Goal: Information Seeking & Learning: Learn about a topic

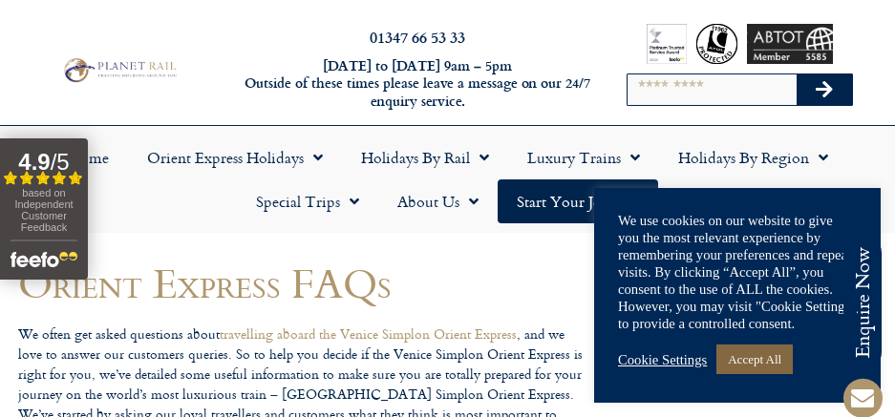
click at [790, 357] on link "Accept All" at bounding box center [754, 360] width 76 height 30
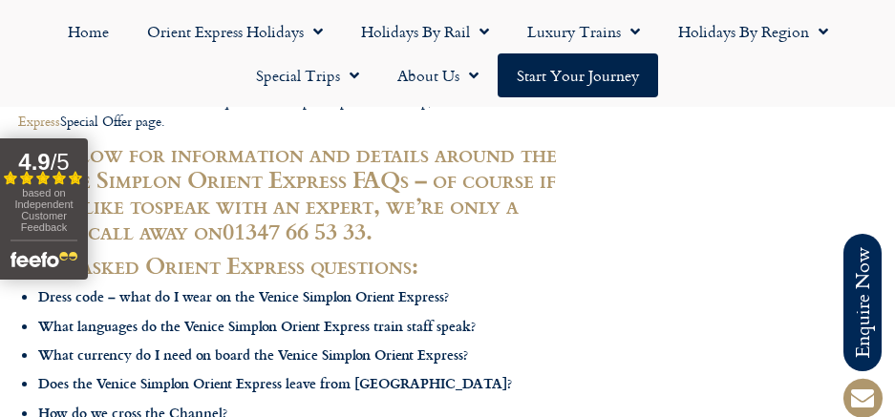
scroll to position [191, 0]
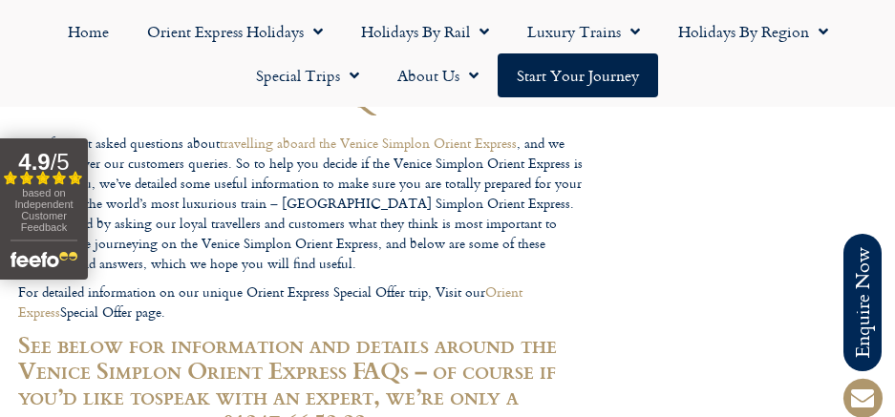
drag, startPoint x: 31, startPoint y: 200, endPoint x: -158, endPoint y: 205, distance: 188.1
click at [0, 205] on html "Planet Rail Online Enquiry Please enter your details below, together with your …" at bounding box center [447, 17] width 895 height 417
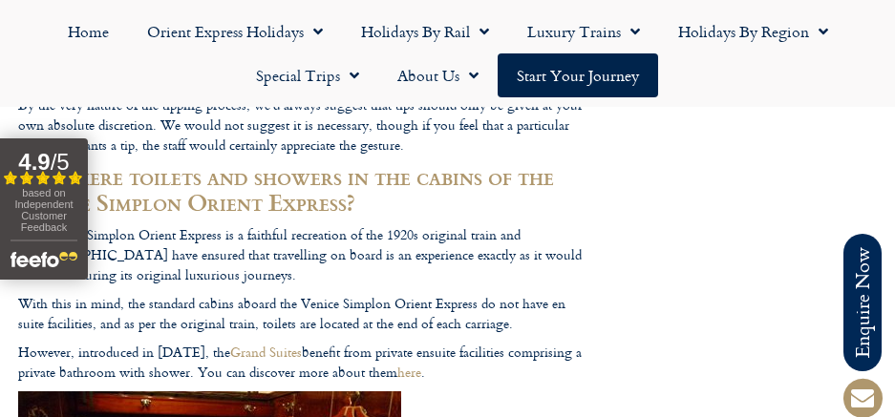
scroll to position [4296, 0]
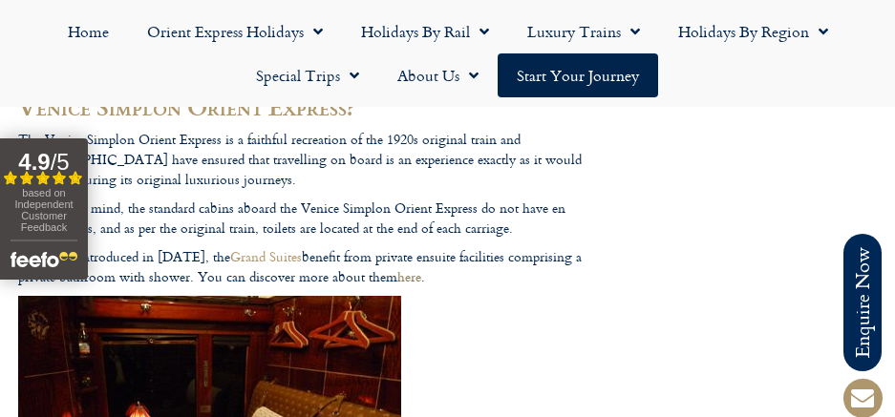
click at [406, 266] on link "here" at bounding box center [409, 276] width 24 height 20
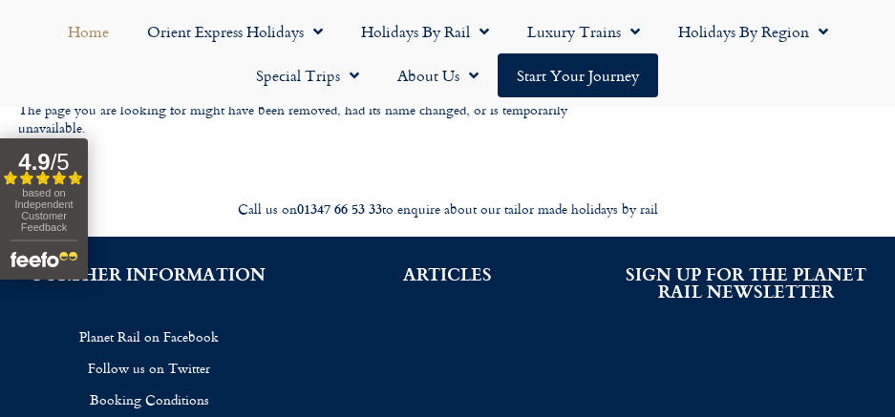
scroll to position [191, 0]
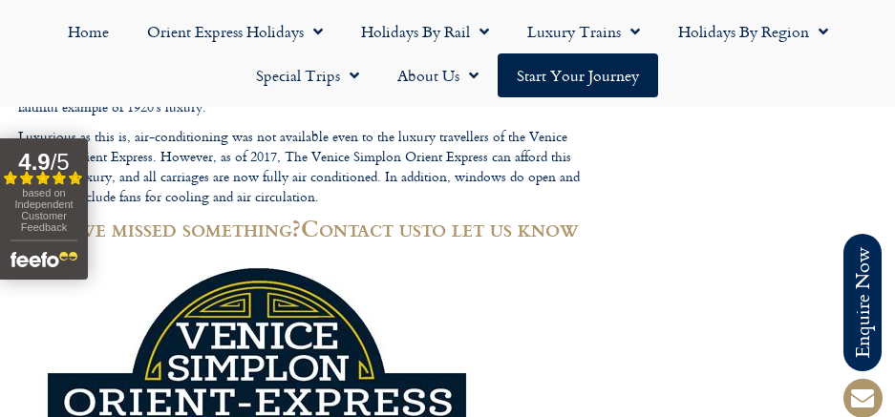
scroll to position [6206, 0]
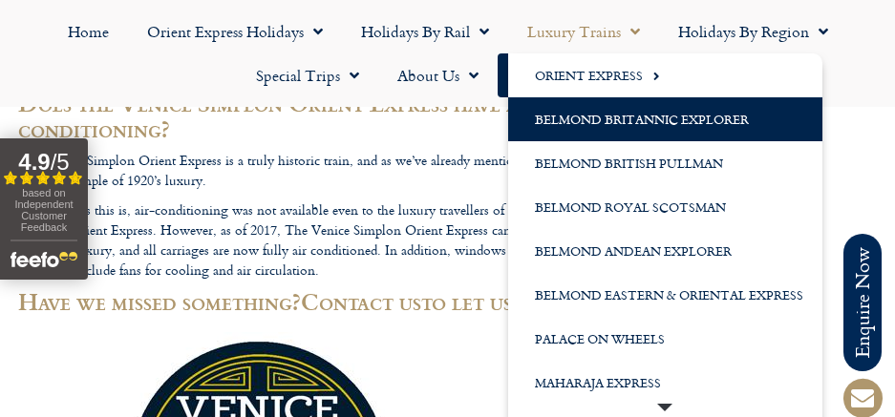
click at [582, 122] on link "Belmond Britannic Explorer" at bounding box center [665, 119] width 314 height 44
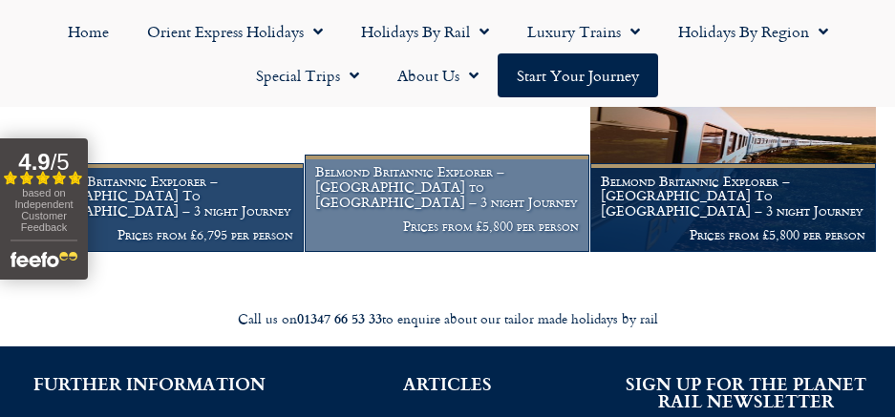
scroll to position [382, 0]
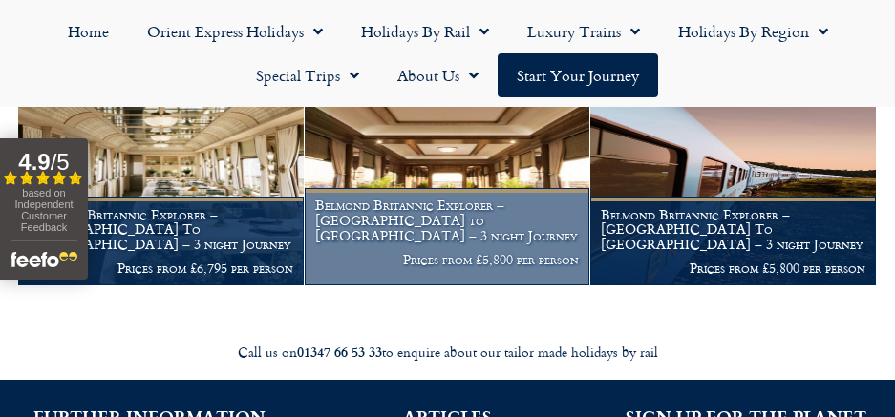
click at [439, 219] on h1 "Belmond Britannic Explorer – London to Cornwall – 3 night Journey" at bounding box center [447, 220] width 264 height 45
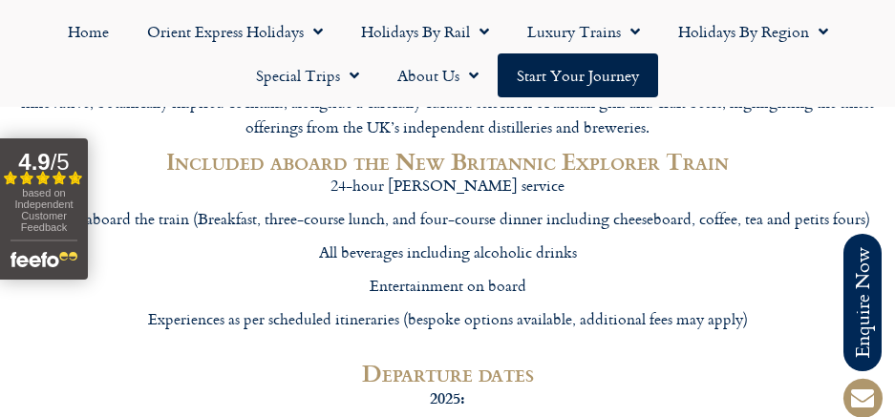
scroll to position [6874, 0]
